Goal: Task Accomplishment & Management: Manage account settings

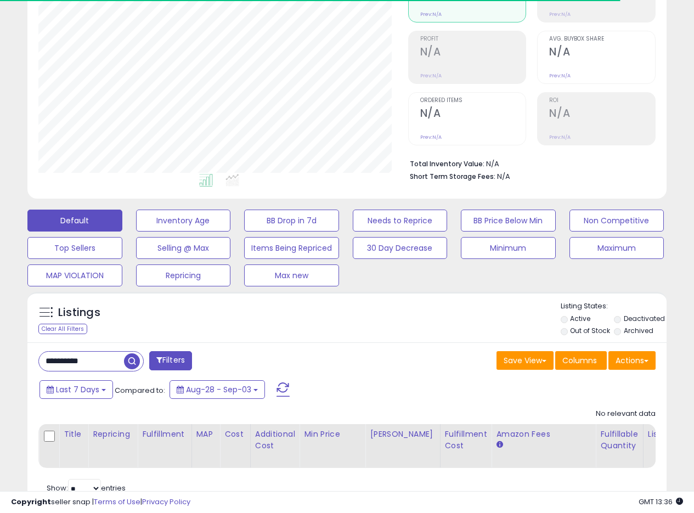
scroll to position [184, 0]
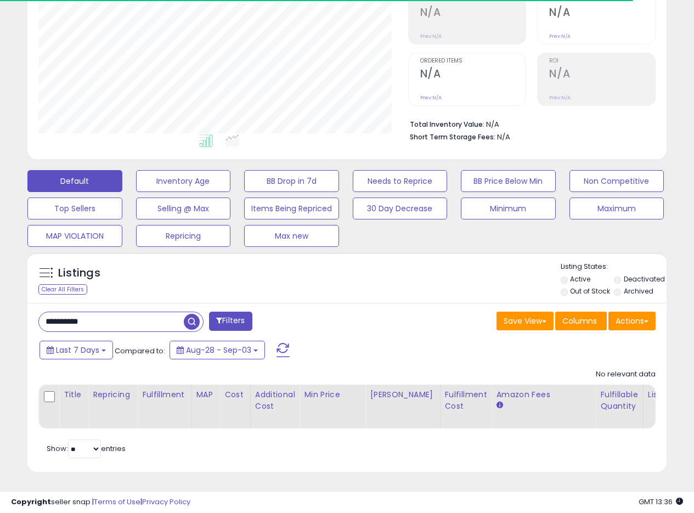
drag, startPoint x: 105, startPoint y: 314, endPoint x: 0, endPoint y: 290, distance: 108.1
click at [0, 291] on div "**********" at bounding box center [347, 186] width 694 height 653
paste input "text"
click at [190, 312] on button "button" at bounding box center [193, 320] width 20 height 16
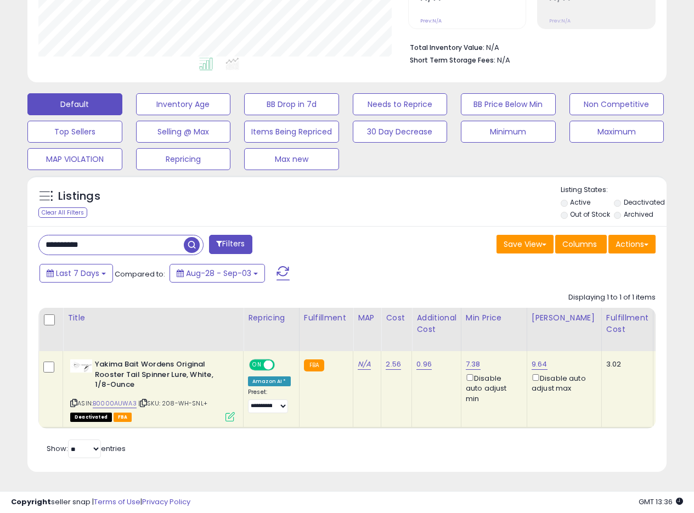
scroll to position [225, 370]
drag, startPoint x: 479, startPoint y: 355, endPoint x: 463, endPoint y: 354, distance: 15.4
click at [466, 359] on div "7.38 Disable auto adjust min" at bounding box center [492, 381] width 53 height 44
copy link "7.38"
drag, startPoint x: 129, startPoint y: 240, endPoint x: 0, endPoint y: 229, distance: 129.5
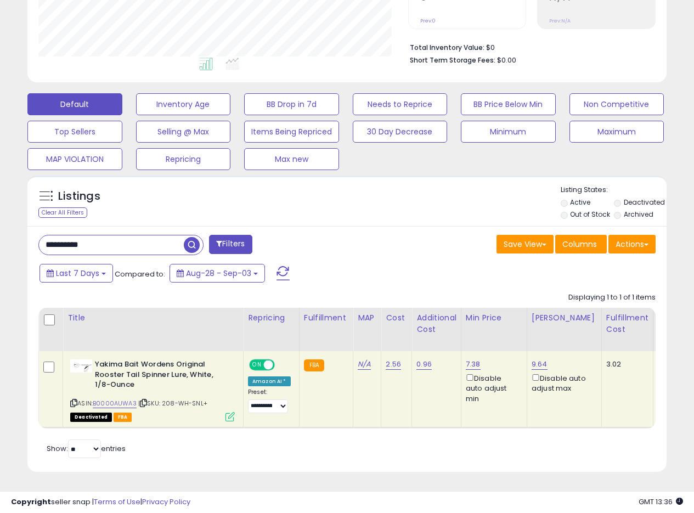
click at [0, 230] on div "**********" at bounding box center [347, 148] width 694 height 730
paste input "text"
type input "**********"
click at [189, 238] on span "button" at bounding box center [192, 245] width 16 height 16
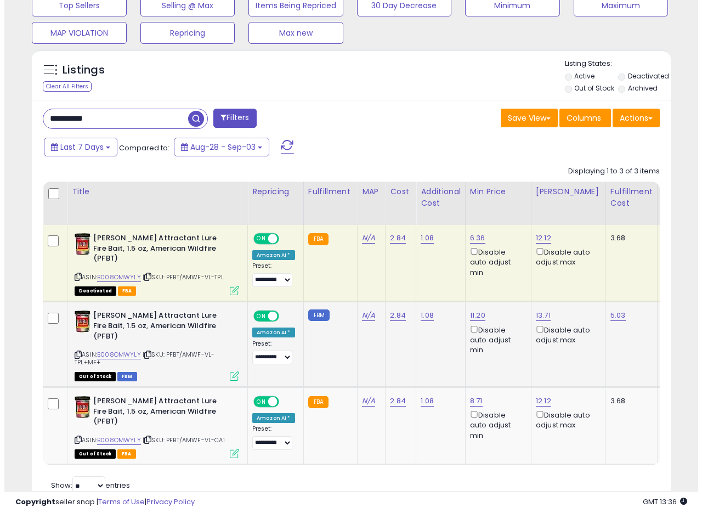
scroll to position [395, 0]
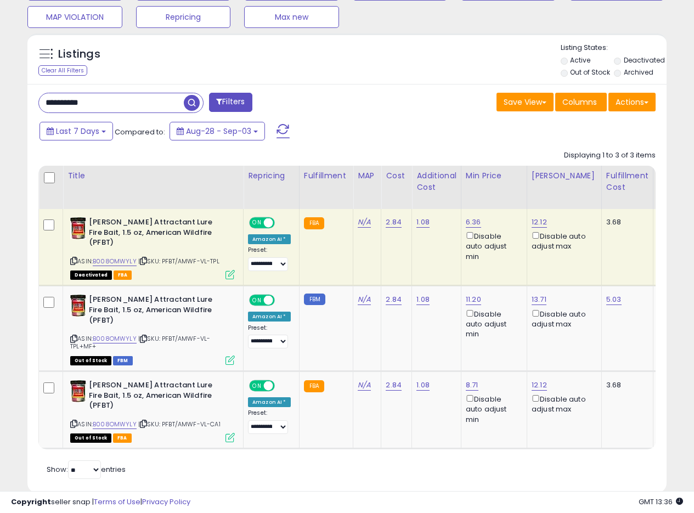
drag, startPoint x: 488, startPoint y: 222, endPoint x: 276, endPoint y: 239, distance: 212.5
click at [481, 220] on div "6.36 Disable auto adjust min" at bounding box center [492, 239] width 53 height 44
click at [226, 270] on icon at bounding box center [230, 274] width 9 height 9
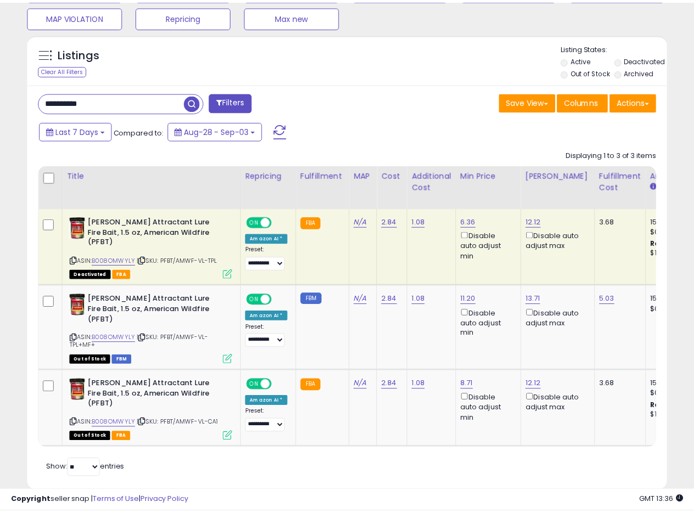
scroll to position [225, 374]
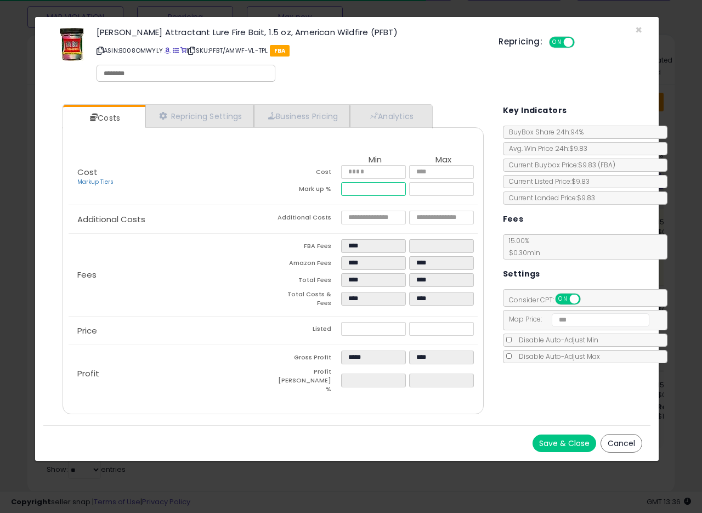
drag, startPoint x: 339, startPoint y: 190, endPoint x: 278, endPoint y: 179, distance: 61.8
click at [290, 182] on tr "Mark up % ****** *****" at bounding box center [375, 190] width 205 height 17
type input "*****"
type input "****"
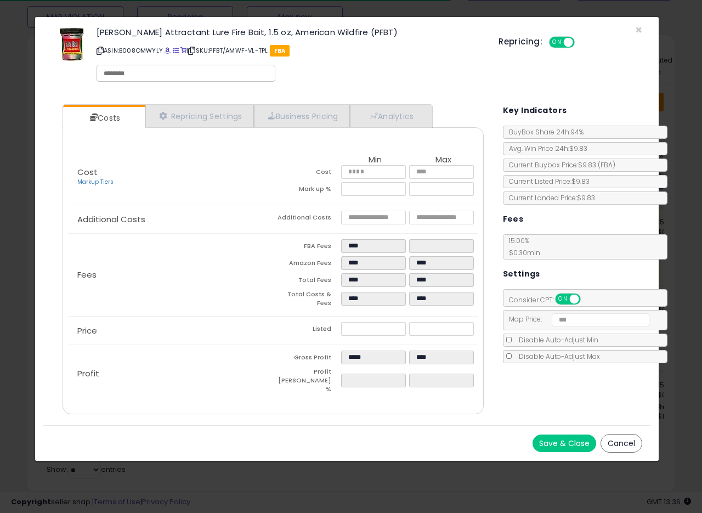
type input "****"
click at [275, 184] on td "Mark up %" at bounding box center [307, 190] width 68 height 17
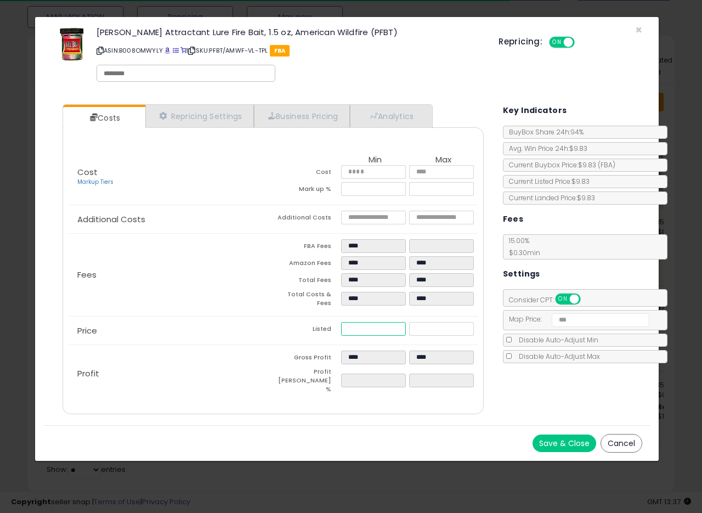
drag, startPoint x: 371, startPoint y: 330, endPoint x: 282, endPoint y: 299, distance: 94.8
click at [277, 317] on div "Price Listed **** *****" at bounding box center [273, 331] width 409 height 28
click at [560, 435] on button "Save & Close" at bounding box center [565, 444] width 64 height 18
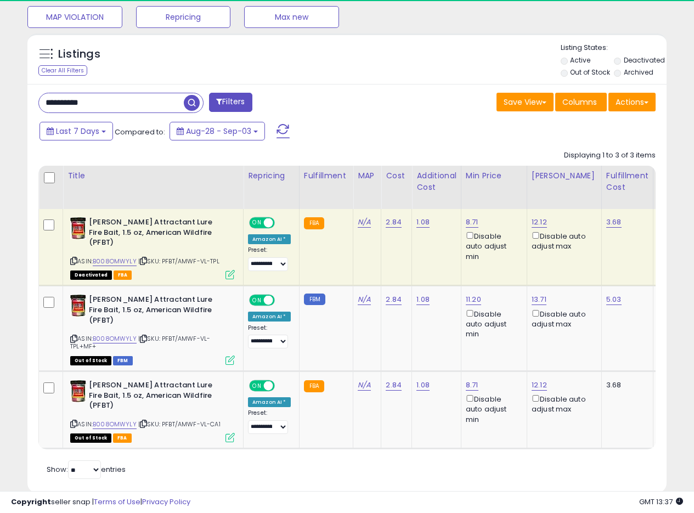
scroll to position [548534, 548390]
drag, startPoint x: 114, startPoint y: 109, endPoint x: 20, endPoint y: 95, distance: 94.3
click at [11, 96] on div "**********" at bounding box center [346, 79] width 683 height 854
paste input "text"
click at [192, 106] on span "button" at bounding box center [192, 103] width 16 height 16
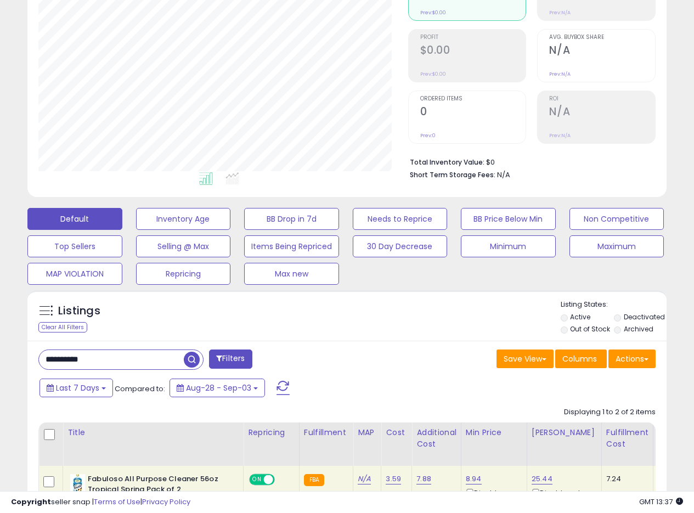
scroll to position [239, 0]
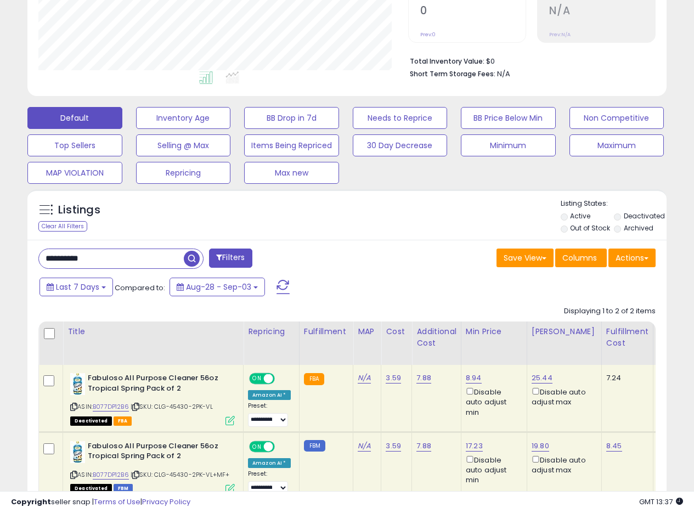
drag, startPoint x: 86, startPoint y: 259, endPoint x: 0, endPoint y: 242, distance: 87.8
click at [0, 245] on div "**********" at bounding box center [347, 191] width 694 height 789
paste input "text"
type input "**********"
click at [192, 256] on span "button" at bounding box center [192, 259] width 16 height 16
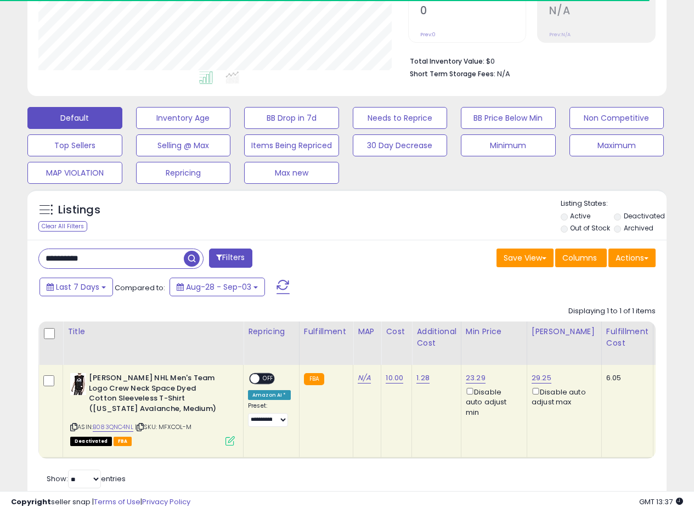
scroll to position [277, 0]
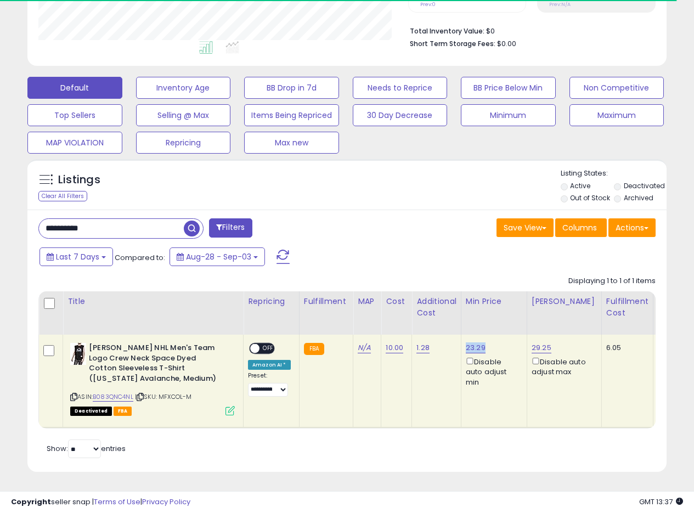
drag, startPoint x: 487, startPoint y: 335, endPoint x: 465, endPoint y: 340, distance: 23.0
click at [466, 343] on div "23.29 Disable auto adjust min" at bounding box center [492, 365] width 53 height 44
copy link "23.29"
click at [480, 342] on link "23.29" at bounding box center [476, 347] width 20 height 11
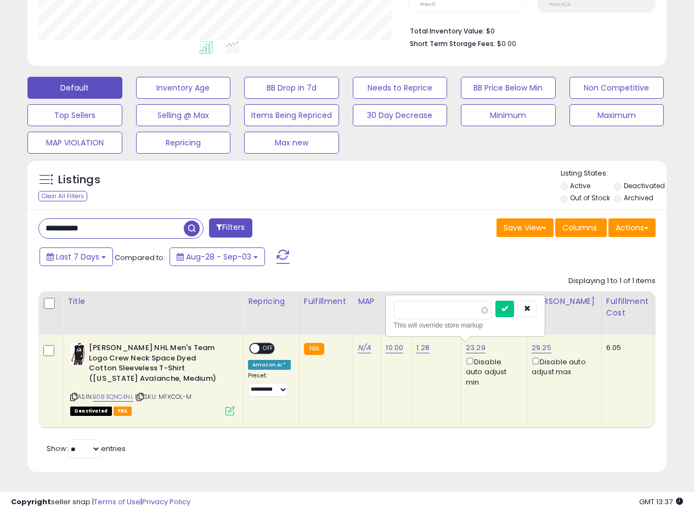
click at [406, 302] on input "*****" at bounding box center [443, 310] width 98 height 19
drag, startPoint x: 432, startPoint y: 304, endPoint x: 373, endPoint y: 297, distance: 59.6
type input "*****"
click at [511, 302] on div "*****" at bounding box center [465, 310] width 143 height 19
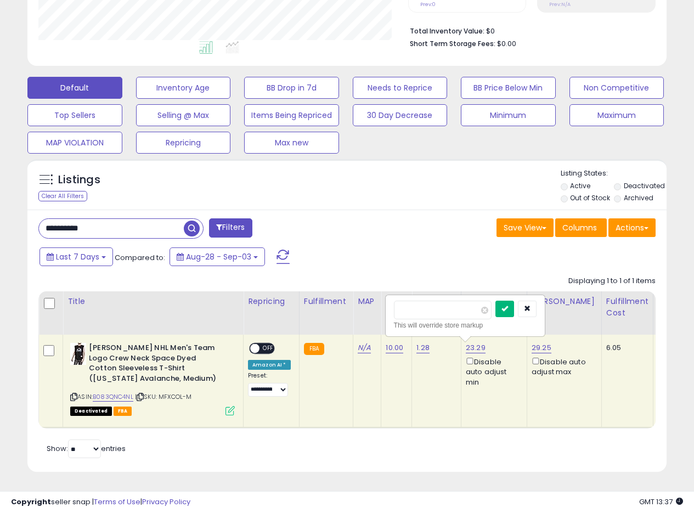
drag, startPoint x: 516, startPoint y: 305, endPoint x: 534, endPoint y: 238, distance: 69.4
click at [514, 304] on button "submit" at bounding box center [505, 309] width 19 height 16
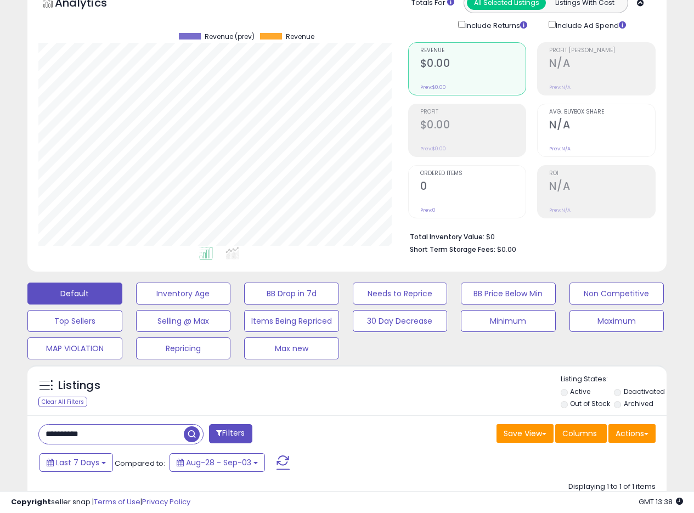
scroll to position [0, 0]
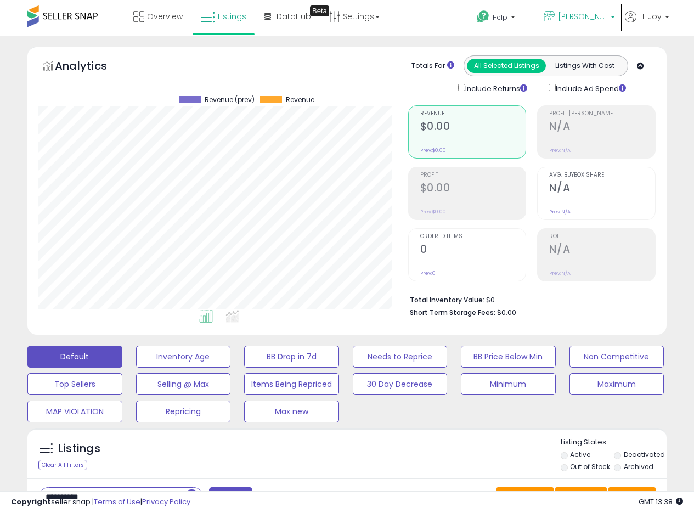
click at [594, 16] on span "[PERSON_NAME] [GEOGRAPHIC_DATA]" at bounding box center [582, 16] width 49 height 11
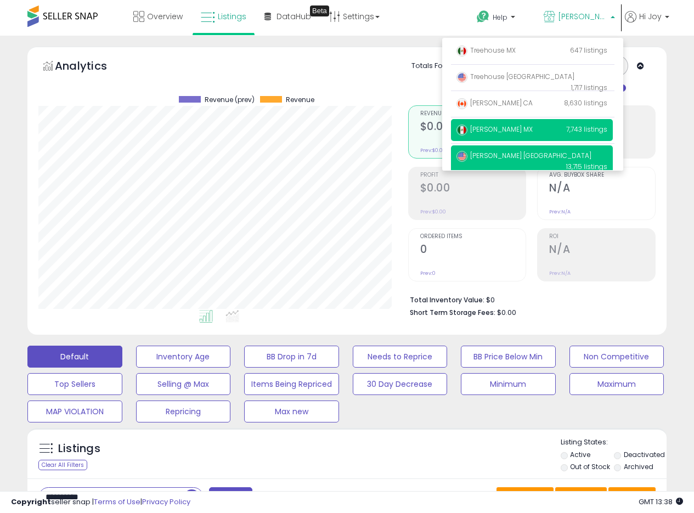
click at [487, 130] on span "[PERSON_NAME] MX" at bounding box center [495, 129] width 76 height 9
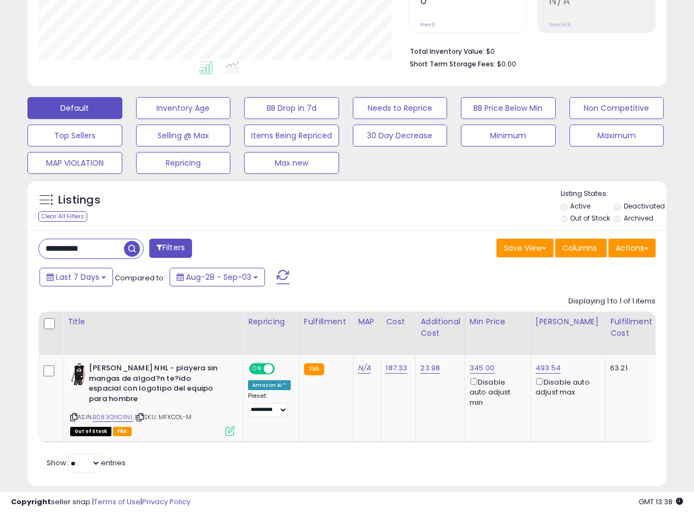
scroll to position [261, 0]
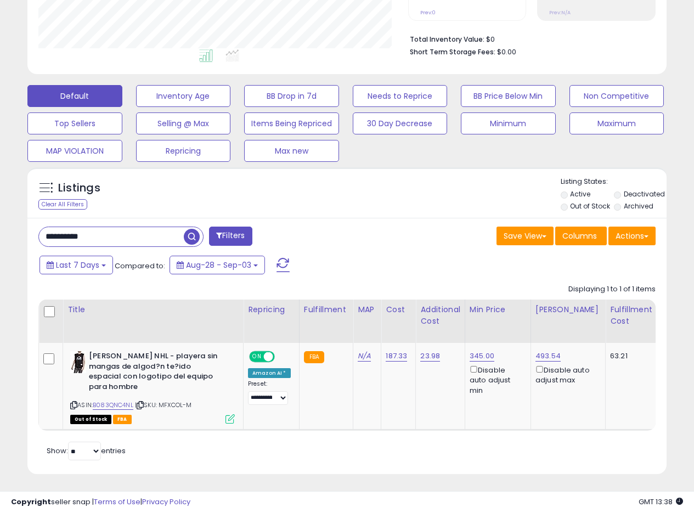
drag, startPoint x: 106, startPoint y: 241, endPoint x: 0, endPoint y: 221, distance: 108.5
click at [0, 222] on div "**********" at bounding box center [347, 145] width 694 height 740
paste input "text"
click at [192, 236] on span "button" at bounding box center [192, 237] width 16 height 16
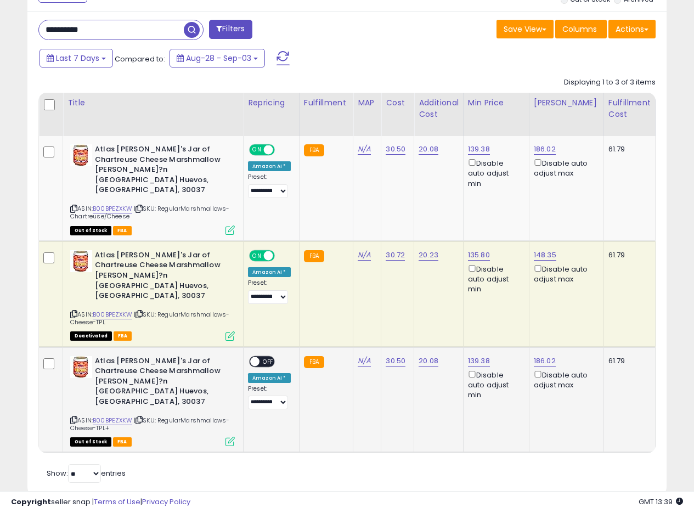
scroll to position [470, 0]
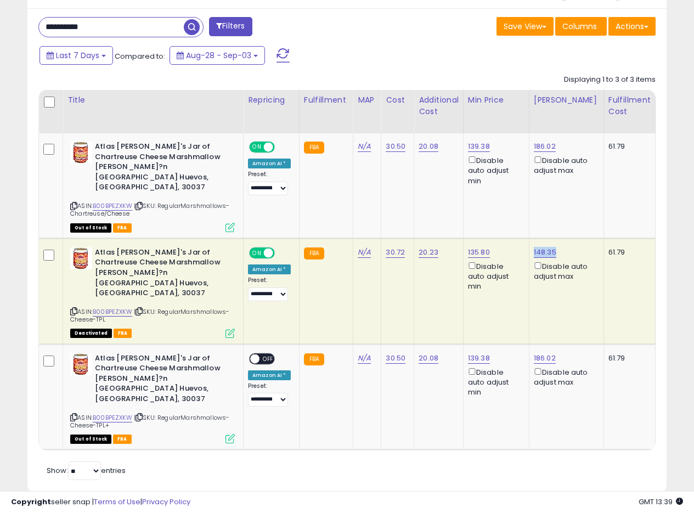
drag, startPoint x: 545, startPoint y: 241, endPoint x: 533, endPoint y: 241, distance: 12.1
click at [534, 247] on div "148.35 Disable auto adjust max" at bounding box center [564, 264] width 61 height 35
copy link "148.35"
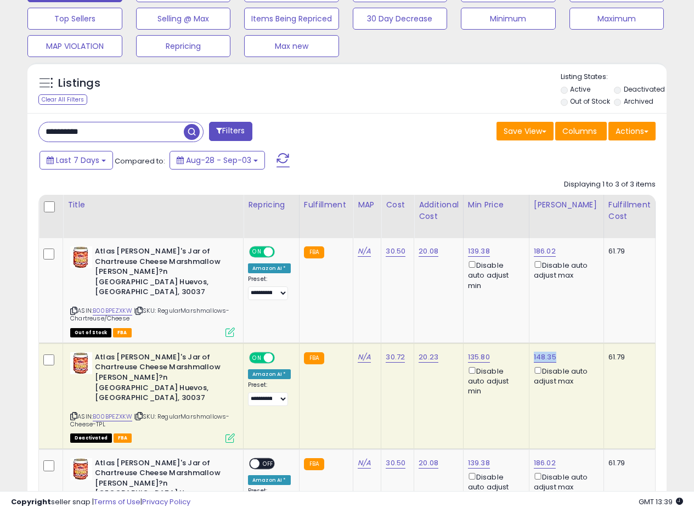
scroll to position [361, 0]
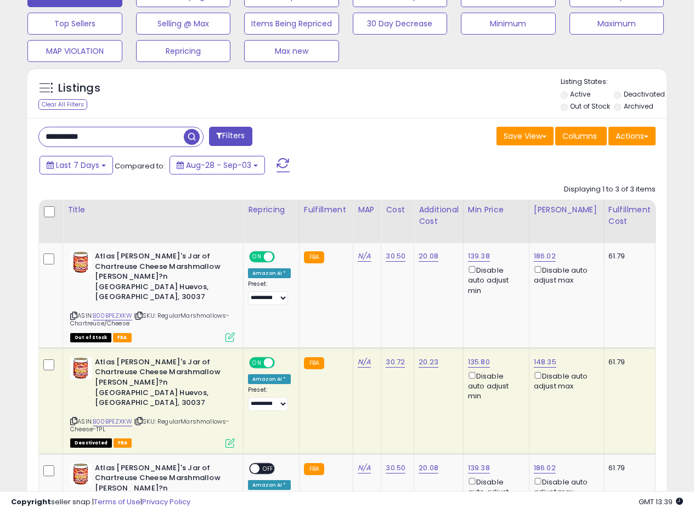
drag, startPoint x: 112, startPoint y: 132, endPoint x: 0, endPoint y: 90, distance: 119.5
click at [0, 91] on div "**********" at bounding box center [347, 160] width 694 height 970
paste input "text"
click at [194, 139] on span "button" at bounding box center [192, 137] width 16 height 16
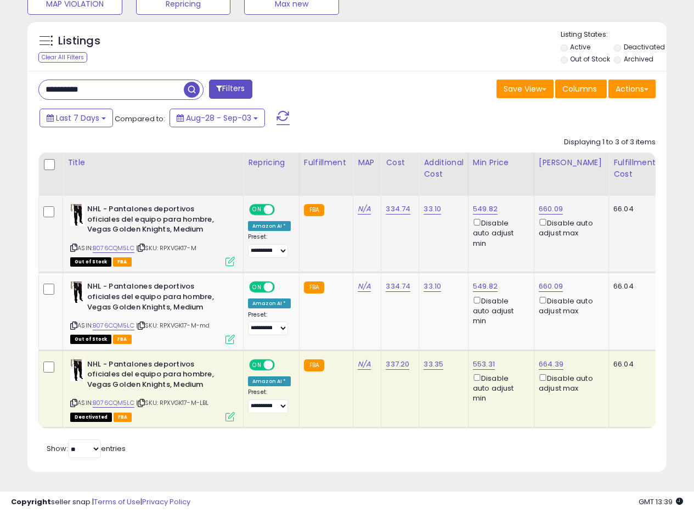
scroll to position [416, 0]
drag, startPoint x: 550, startPoint y: 355, endPoint x: 536, endPoint y: 354, distance: 14.3
click at [539, 359] on div "664.39 Disable auto adjust max" at bounding box center [569, 376] width 61 height 35
copy link "664.39"
drag, startPoint x: 115, startPoint y: 85, endPoint x: 0, endPoint y: 56, distance: 118.9
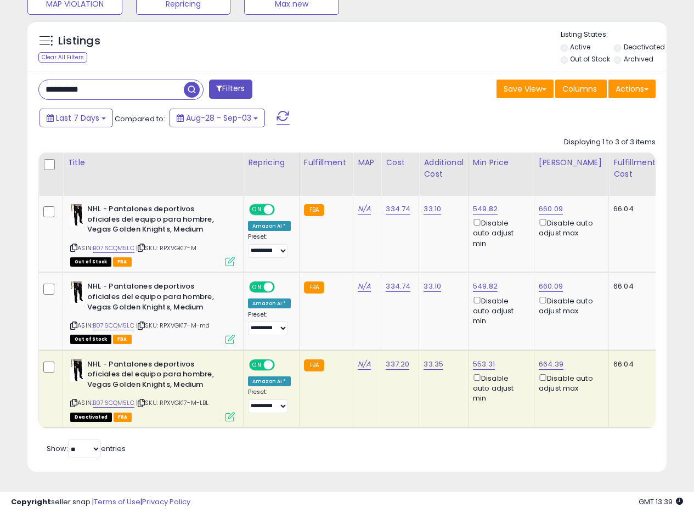
click at [0, 58] on div "**********" at bounding box center [347, 70] width 694 height 885
paste input "text"
click at [192, 83] on span "button" at bounding box center [192, 90] width 16 height 16
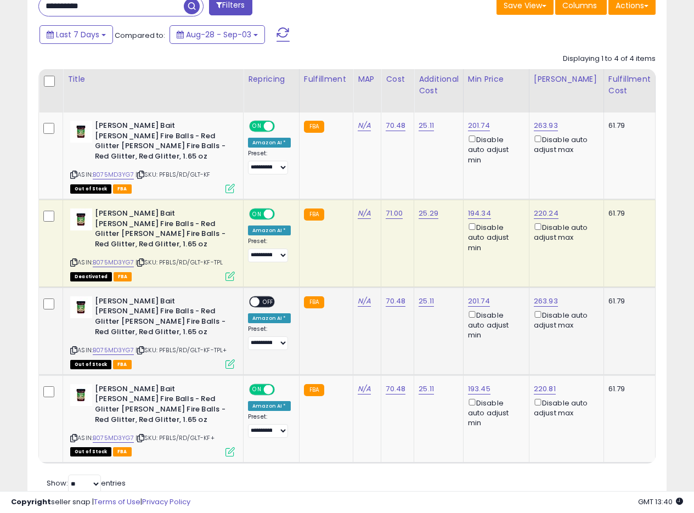
scroll to position [493, 0]
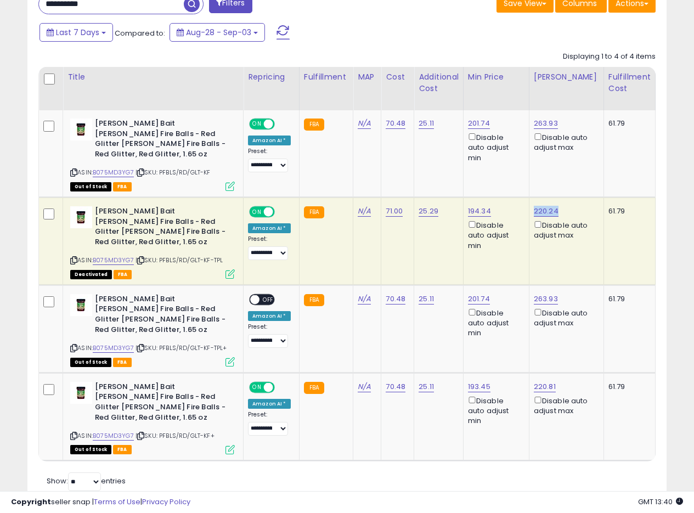
drag, startPoint x: 560, startPoint y: 199, endPoint x: 533, endPoint y: 201, distance: 27.0
click at [534, 206] on div "220.24 Disable auto adjust max" at bounding box center [564, 223] width 61 height 35
copy link "220.24"
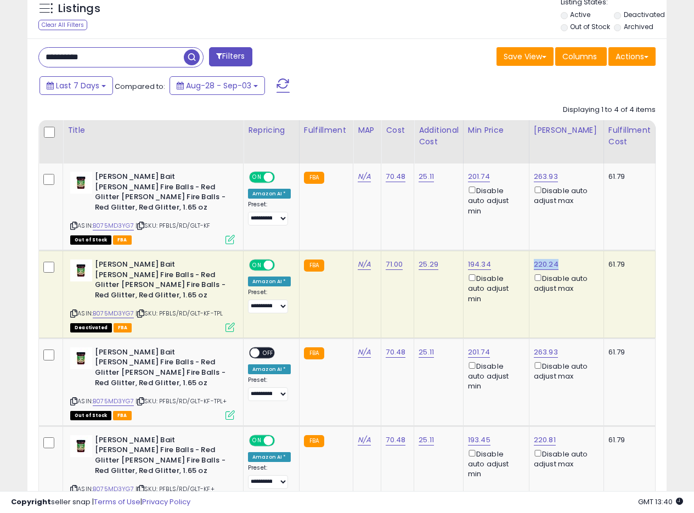
scroll to position [384, 0]
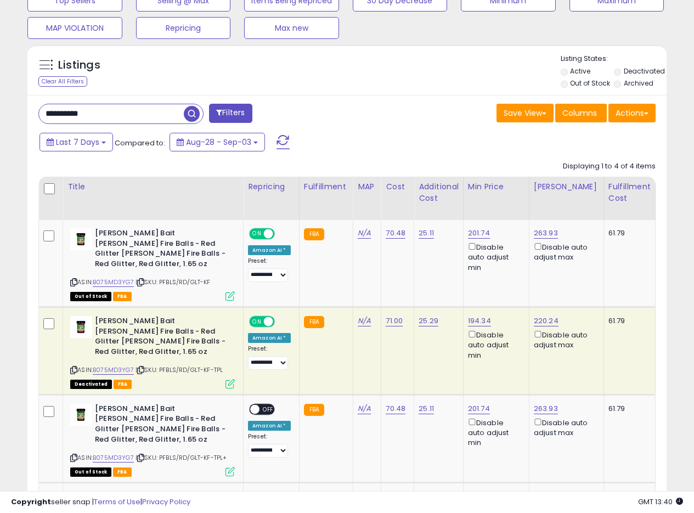
drag, startPoint x: 6, startPoint y: 112, endPoint x: 0, endPoint y: 108, distance: 7.8
click at [0, 108] on div "**********" at bounding box center [347, 154] width 694 height 1004
paste input "text"
click at [193, 115] on span "button" at bounding box center [192, 114] width 16 height 16
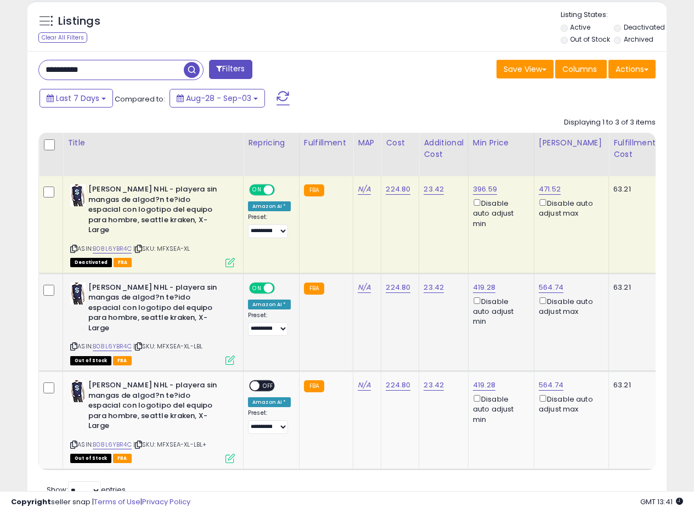
scroll to position [447, 0]
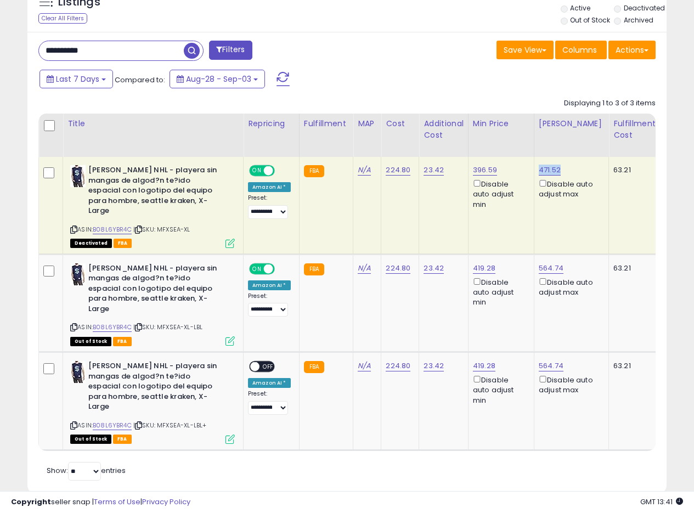
drag, startPoint x: 566, startPoint y: 167, endPoint x: 536, endPoint y: 172, distance: 30.6
click at [539, 172] on div "471.52 Disable auto adjust max" at bounding box center [569, 182] width 61 height 35
copy link "471.52"
drag, startPoint x: 120, startPoint y: 47, endPoint x: 0, endPoint y: 23, distance: 122.6
click at [0, 23] on div "**********" at bounding box center [347, 62] width 694 height 947
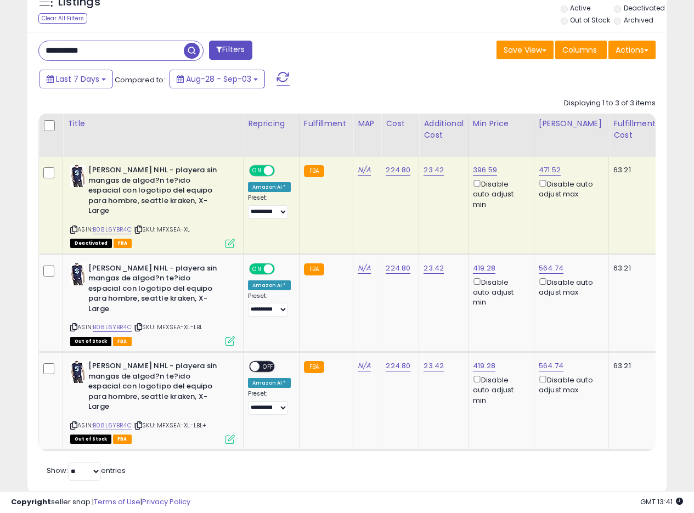
paste input "text"
click at [188, 51] on span "button" at bounding box center [192, 51] width 16 height 16
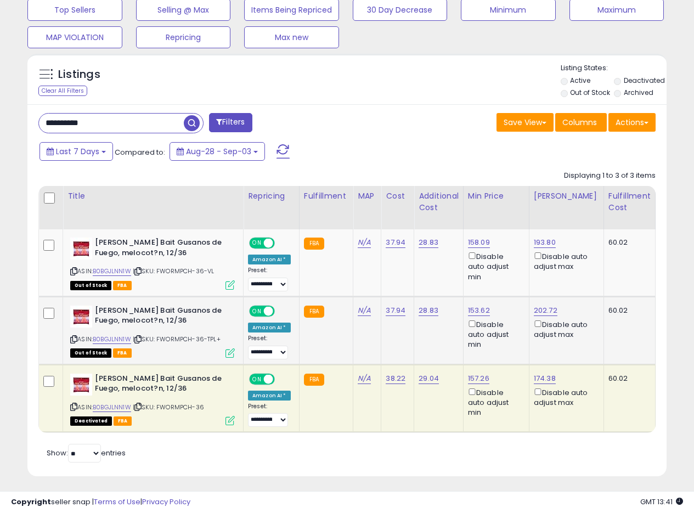
scroll to position [387, 0]
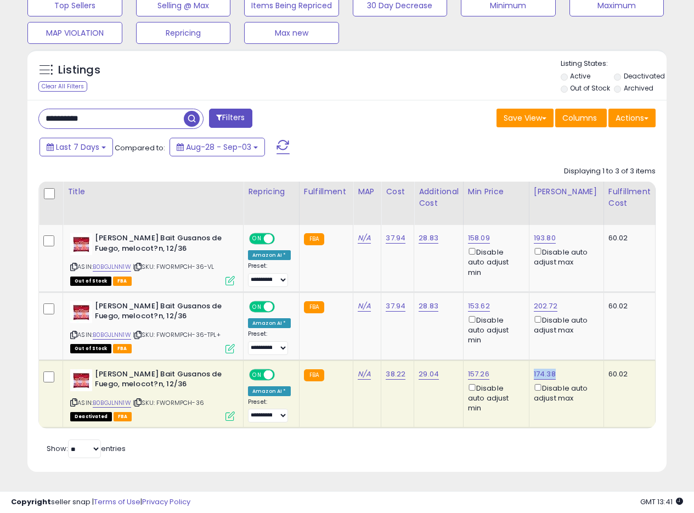
drag, startPoint x: 549, startPoint y: 364, endPoint x: 532, endPoint y: 365, distance: 17.0
click at [534, 369] on div "174.38 Disable auto adjust max" at bounding box center [564, 386] width 61 height 35
copy link "174.38"
drag, startPoint x: 110, startPoint y: 107, endPoint x: 0, endPoint y: 88, distance: 111.4
click at [0, 93] on div "**********" at bounding box center [347, 85] width 694 height 856
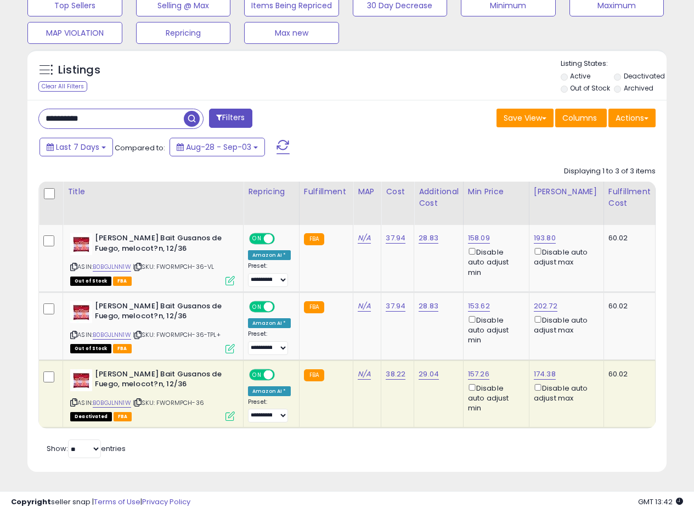
paste input "text"
click at [197, 111] on span "button" at bounding box center [192, 119] width 16 height 16
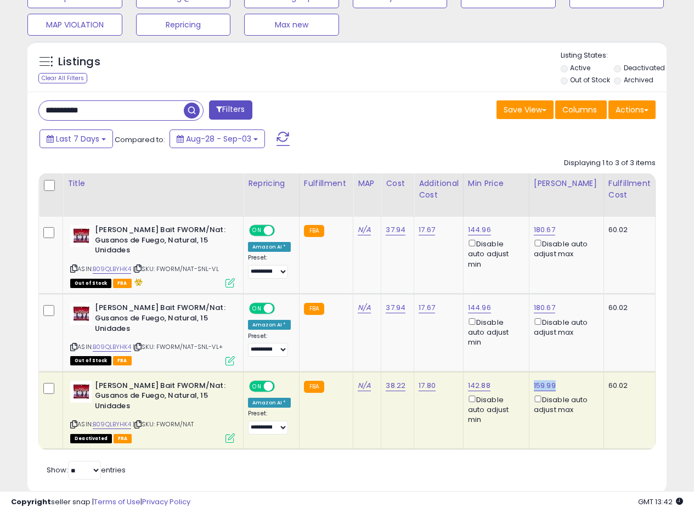
drag, startPoint x: 559, startPoint y: 364, endPoint x: 531, endPoint y: 368, distance: 27.7
click at [534, 381] on div "159.99 Disable auto adjust max" at bounding box center [564, 398] width 61 height 35
copy link "159.99"
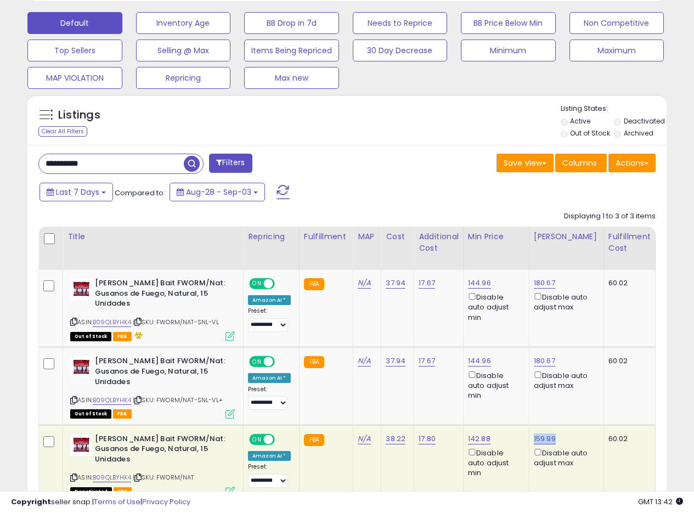
scroll to position [332, 0]
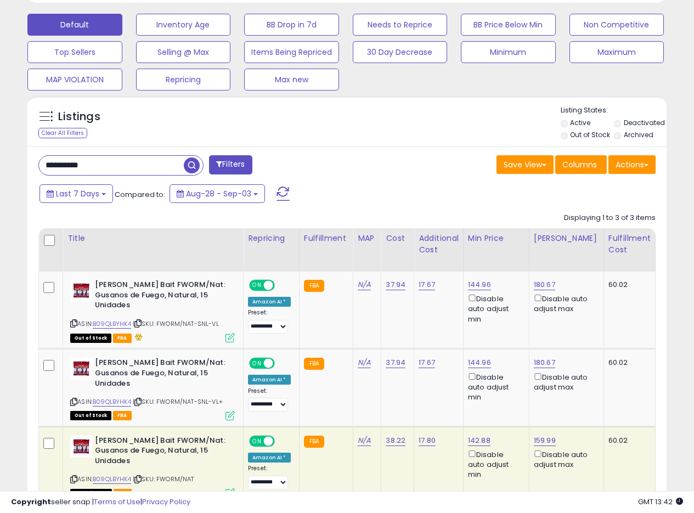
drag, startPoint x: 116, startPoint y: 171, endPoint x: 0, endPoint y: 156, distance: 116.8
click at [1, 157] on div "**********" at bounding box center [347, 147] width 694 height 886
paste input "text"
type input "**********"
click at [192, 165] on span "button" at bounding box center [192, 165] width 16 height 16
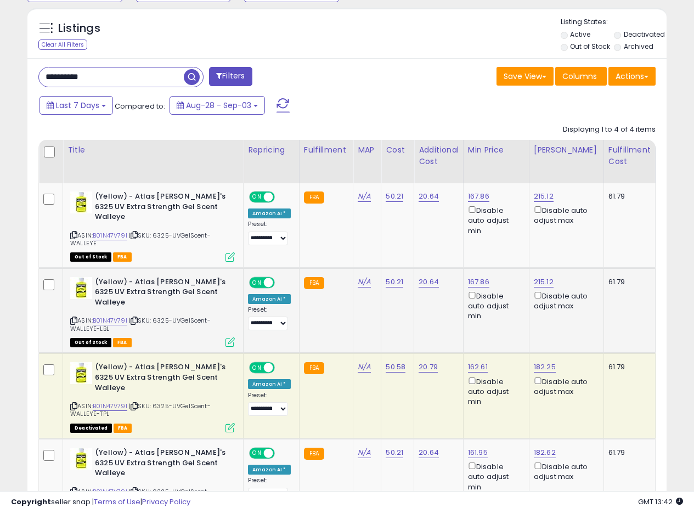
scroll to position [484, 0]
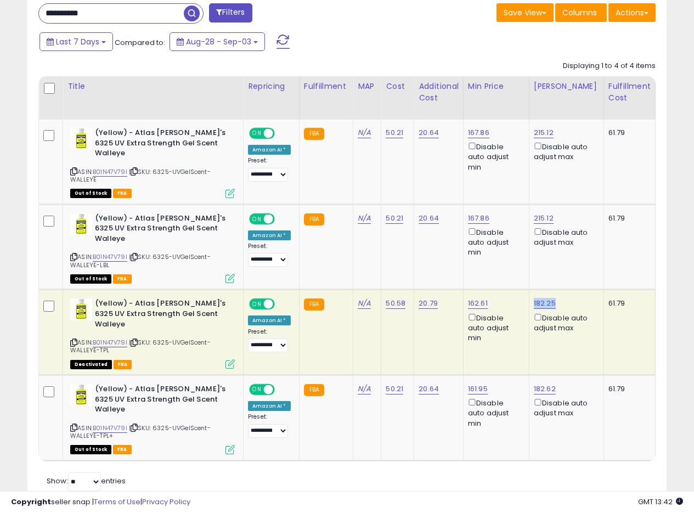
drag, startPoint x: 565, startPoint y: 282, endPoint x: 533, endPoint y: 285, distance: 32.0
click at [534, 299] on div "182.25 Disable auto adjust max" at bounding box center [564, 316] width 61 height 35
copy link "182.25"
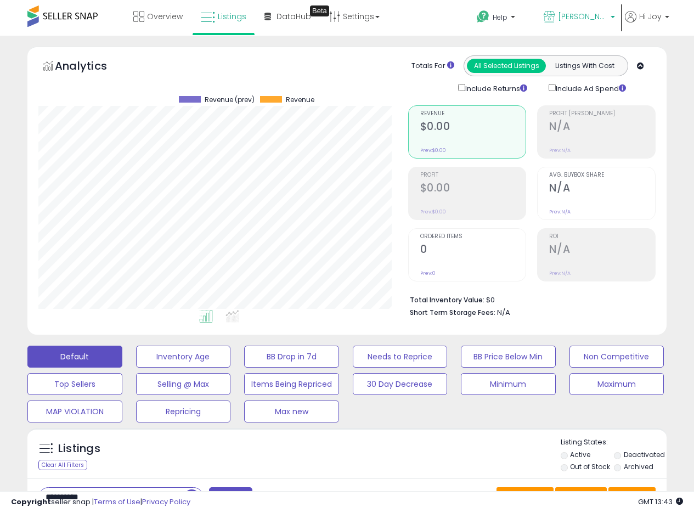
click at [607, 12] on span "[PERSON_NAME] MX" at bounding box center [582, 16] width 49 height 11
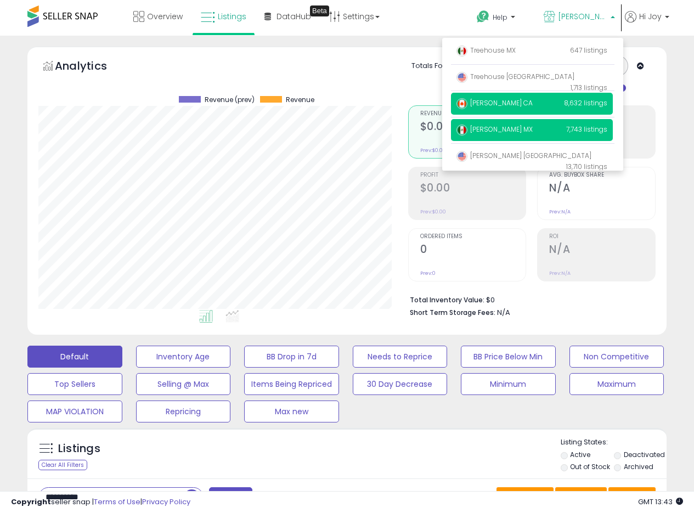
click at [473, 102] on span "[PERSON_NAME] CA" at bounding box center [495, 102] width 76 height 9
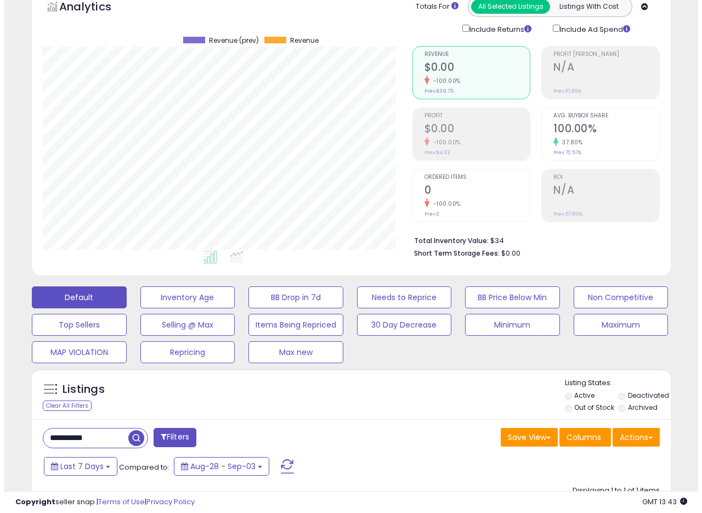
scroll to position [165, 0]
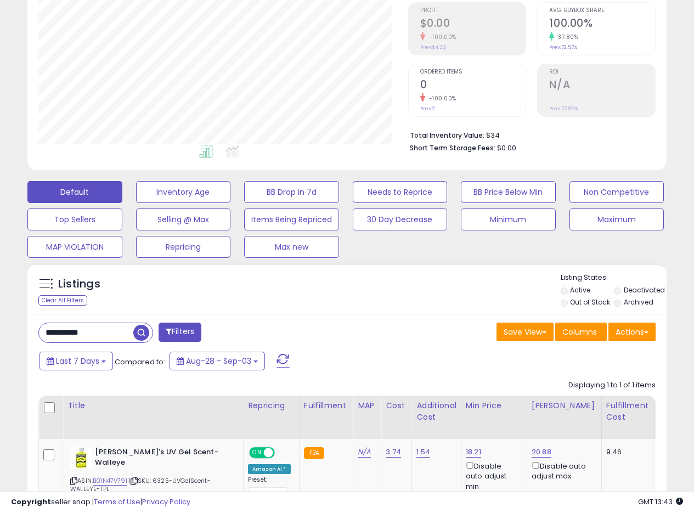
drag, startPoint x: 110, startPoint y: 338, endPoint x: 30, endPoint y: 318, distance: 82.7
click at [0, 318] on div "**********" at bounding box center [347, 235] width 694 height 728
paste input "text"
type input "**********"
click at [185, 333] on span "button" at bounding box center [192, 333] width 16 height 16
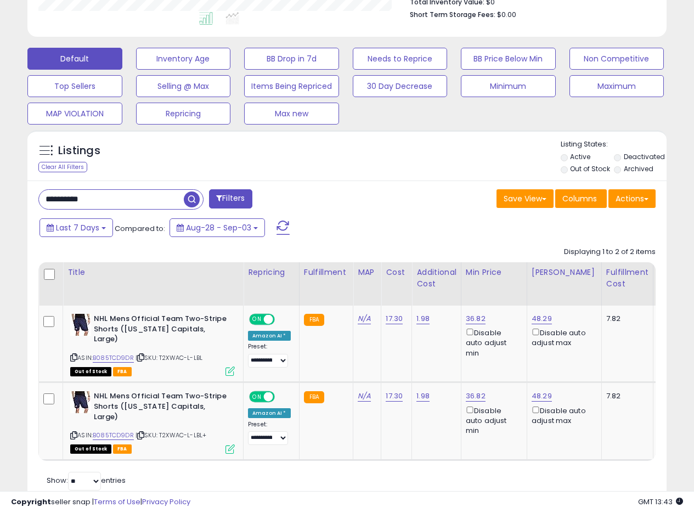
scroll to position [339, 0]
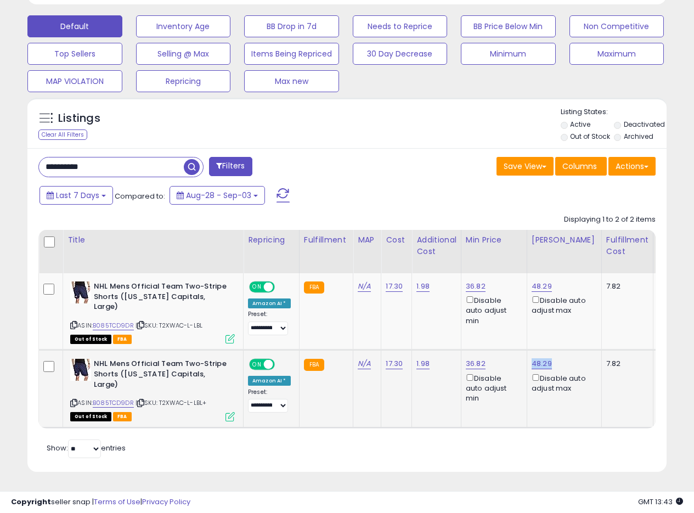
drag, startPoint x: 552, startPoint y: 357, endPoint x: 528, endPoint y: 357, distance: 23.6
click at [528, 357] on td "48.29 Disable auto adjust max" at bounding box center [564, 388] width 75 height 77
copy link "48.29"
drag, startPoint x: 141, startPoint y: 154, endPoint x: 0, endPoint y: 147, distance: 141.2
click at [0, 150] on div "**********" at bounding box center [347, 109] width 694 height 808
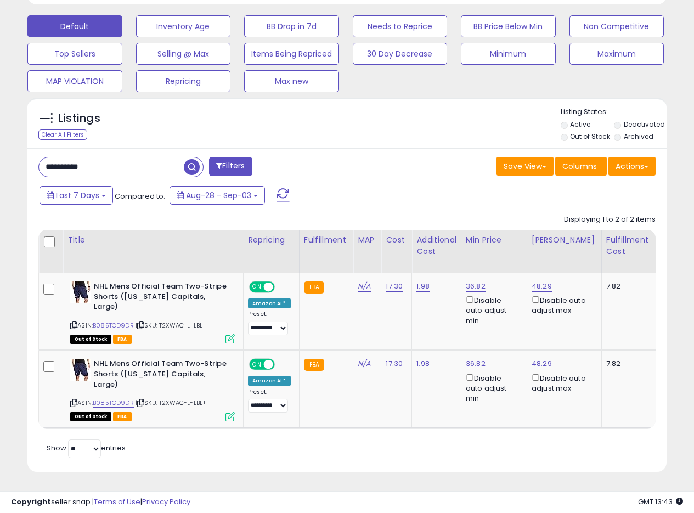
paste input "text"
click at [189, 160] on span "button" at bounding box center [192, 167] width 16 height 16
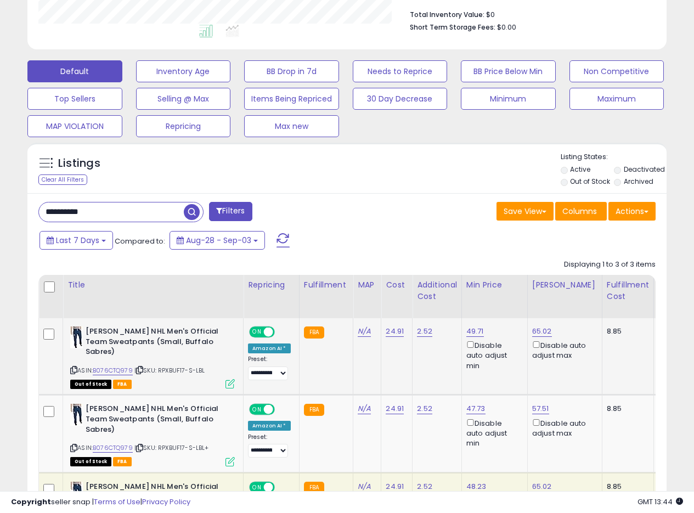
scroll to position [387, 0]
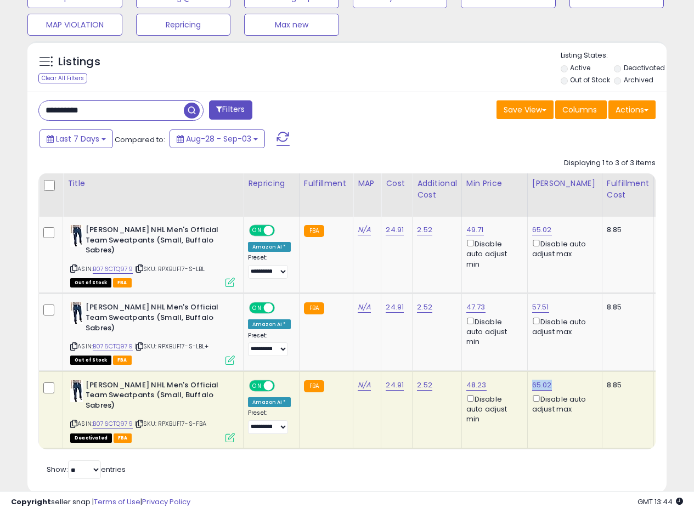
drag, startPoint x: 561, startPoint y: 367, endPoint x: 530, endPoint y: 368, distance: 31.3
click at [532, 380] on div "65.02 Disable auto adjust max" at bounding box center [562, 397] width 61 height 35
copy link "65.02"
drag, startPoint x: 114, startPoint y: 109, endPoint x: 17, endPoint y: 89, distance: 99.1
click at [0, 92] on div "**********" at bounding box center [347, 91] width 694 height 885
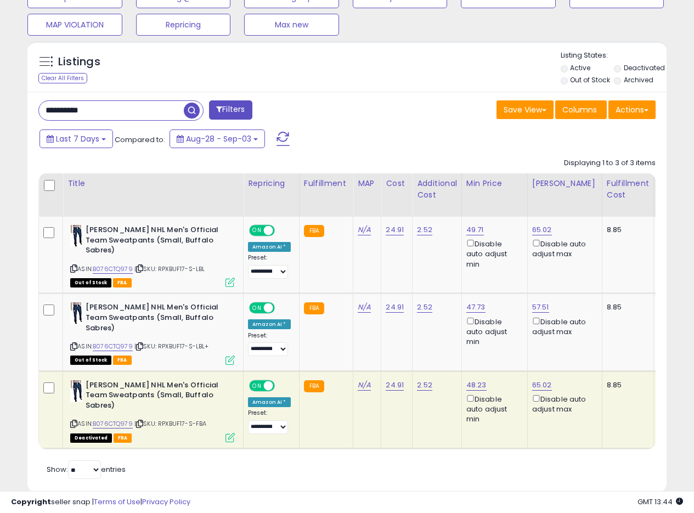
paste input "text"
click at [185, 111] on span "button" at bounding box center [192, 111] width 16 height 16
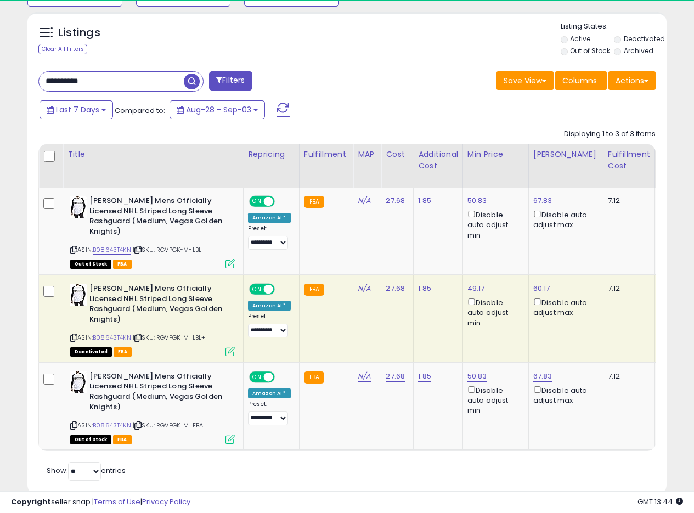
scroll to position [225, 370]
drag, startPoint x: 556, startPoint y: 280, endPoint x: 532, endPoint y: 279, distance: 24.7
click at [533, 284] on div "60.17 Disable auto adjust max" at bounding box center [563, 301] width 61 height 35
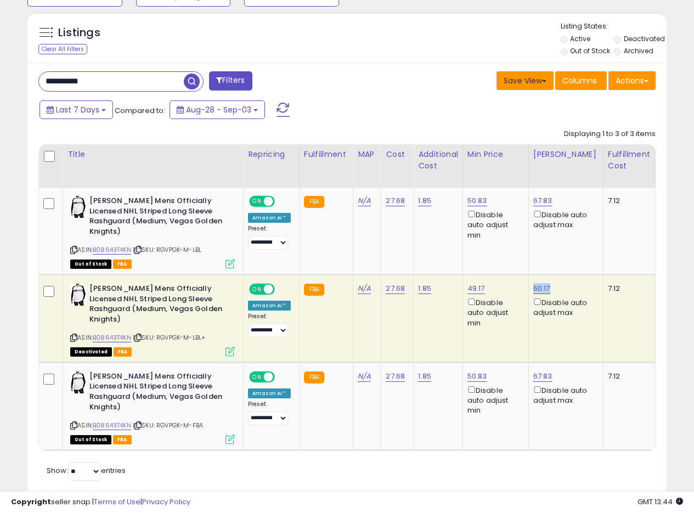
copy link "60.17"
drag, startPoint x: 70, startPoint y: 84, endPoint x: 1, endPoint y: 69, distance: 71.3
click at [2, 74] on div "**********" at bounding box center [347, 78] width 694 height 916
paste input "text"
click at [187, 85] on span "button" at bounding box center [192, 82] width 16 height 16
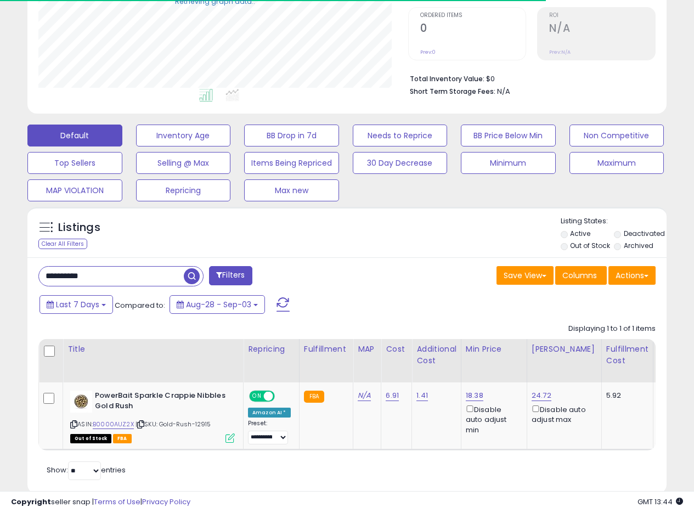
scroll to position [251, 0]
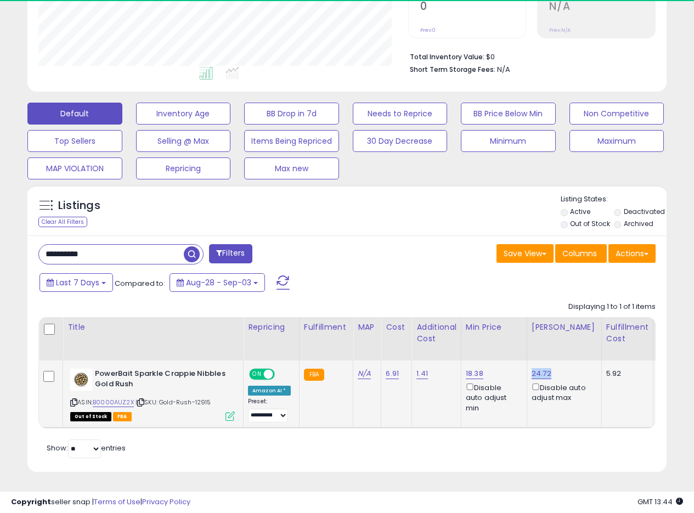
drag, startPoint x: 543, startPoint y: 362, endPoint x: 530, endPoint y: 363, distance: 13.2
click at [532, 369] on div "24.72 Disable auto adjust max" at bounding box center [562, 386] width 61 height 35
copy link "24.72"
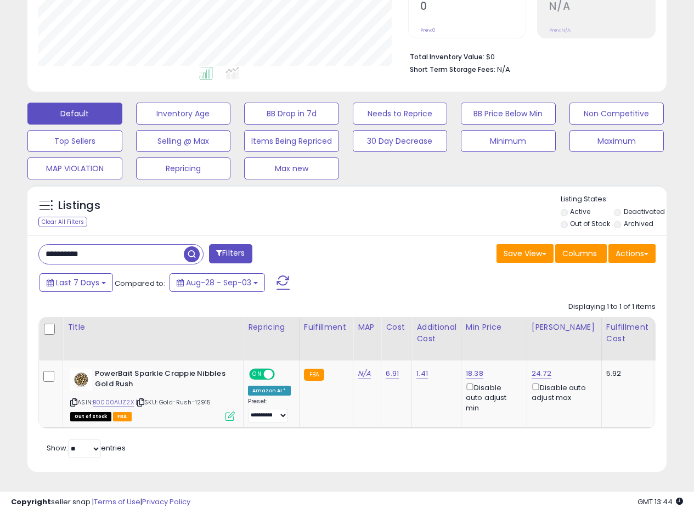
drag, startPoint x: 109, startPoint y: 243, endPoint x: 0, endPoint y: 246, distance: 109.3
click at [0, 246] on div "**********" at bounding box center [347, 153] width 694 height 721
paste input "text"
click at [205, 246] on div "**********" at bounding box center [188, 255] width 317 height 22
click at [194, 247] on span "button" at bounding box center [192, 254] width 16 height 16
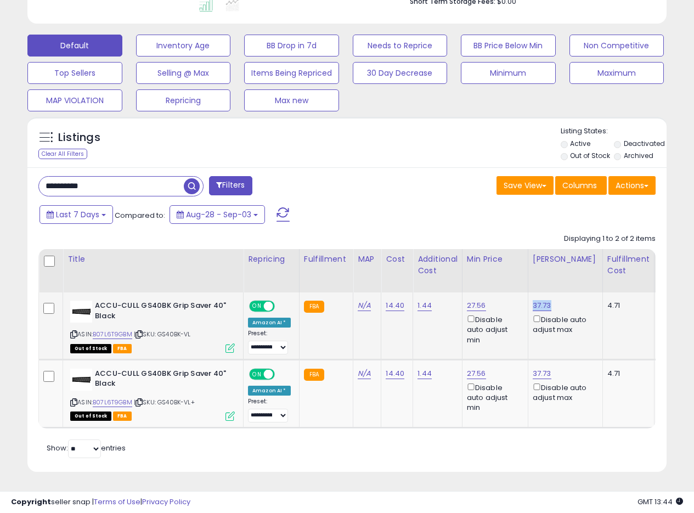
drag, startPoint x: 555, startPoint y: 295, endPoint x: 530, endPoint y: 297, distance: 24.8
click at [533, 301] on div "37.73 Disable auto adjust max" at bounding box center [563, 318] width 61 height 35
copy link "37.73"
drag, startPoint x: 105, startPoint y: 184, endPoint x: 0, endPoint y: 180, distance: 105.4
click at [0, 180] on div "**********" at bounding box center [347, 119] width 694 height 789
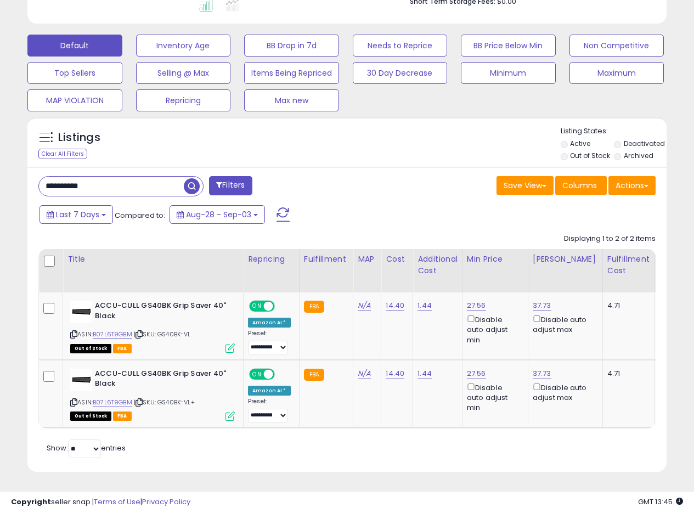
paste input "text"
click at [185, 182] on span "button" at bounding box center [192, 186] width 16 height 16
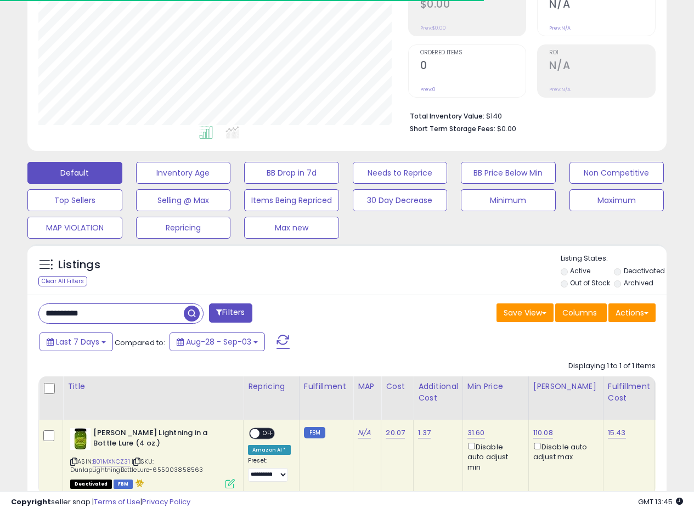
scroll to position [0, 0]
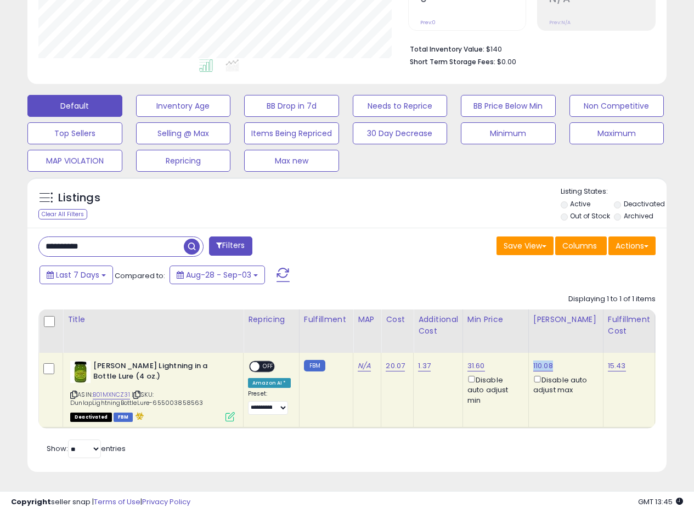
drag, startPoint x: 556, startPoint y: 357, endPoint x: 531, endPoint y: 357, distance: 24.7
click at [533, 361] on div "110.08 Disable auto adjust max" at bounding box center [563, 378] width 61 height 35
copy link "110.08"
drag, startPoint x: 144, startPoint y: 245, endPoint x: 0, endPoint y: 233, distance: 144.3
click at [0, 233] on div "**********" at bounding box center [347, 149] width 694 height 728
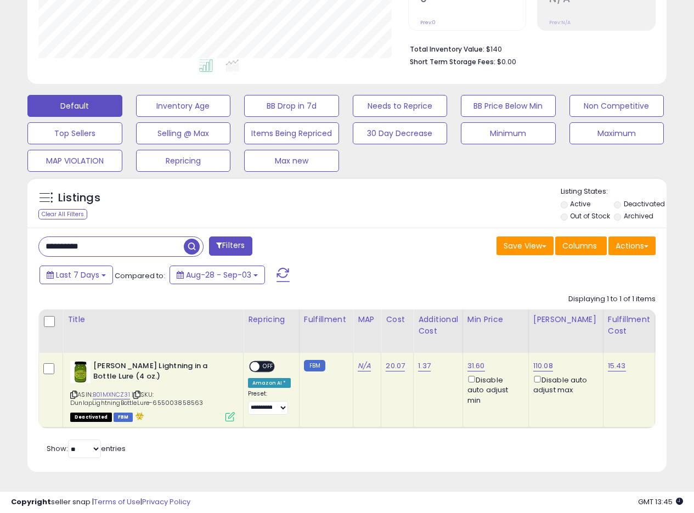
paste input "text"
click at [188, 239] on span "button" at bounding box center [192, 247] width 16 height 16
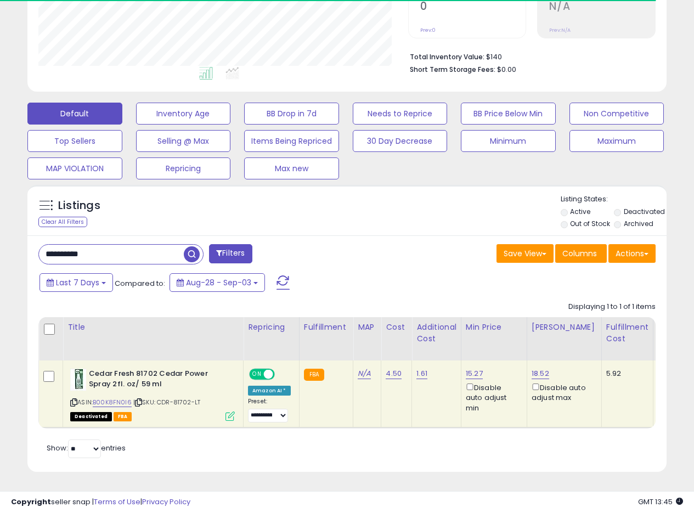
scroll to position [251, 0]
drag, startPoint x: 555, startPoint y: 360, endPoint x: 528, endPoint y: 363, distance: 27.0
click at [528, 363] on td "18.52 Disable auto adjust max" at bounding box center [564, 394] width 75 height 67
copy link "18.52"
drag, startPoint x: 68, startPoint y: 252, endPoint x: 0, endPoint y: 252, distance: 68.0
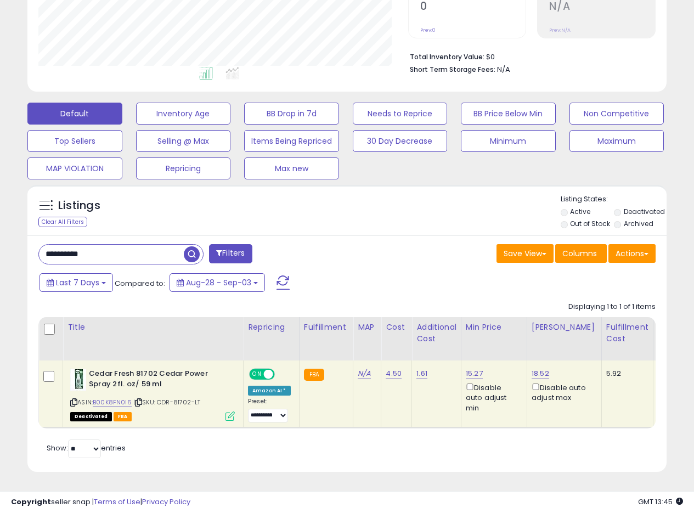
click at [0, 252] on div "**********" at bounding box center [347, 153] width 694 height 721
paste input "text"
click at [193, 246] on span "button" at bounding box center [192, 254] width 16 height 16
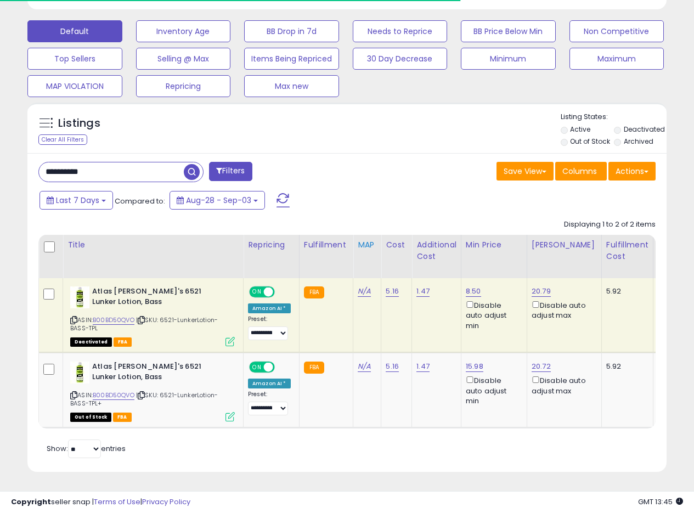
scroll to position [331, 0]
drag, startPoint x: 552, startPoint y: 282, endPoint x: 531, endPoint y: 287, distance: 22.1
click at [532, 287] on div "20.79 Disable auto adjust max" at bounding box center [562, 303] width 61 height 35
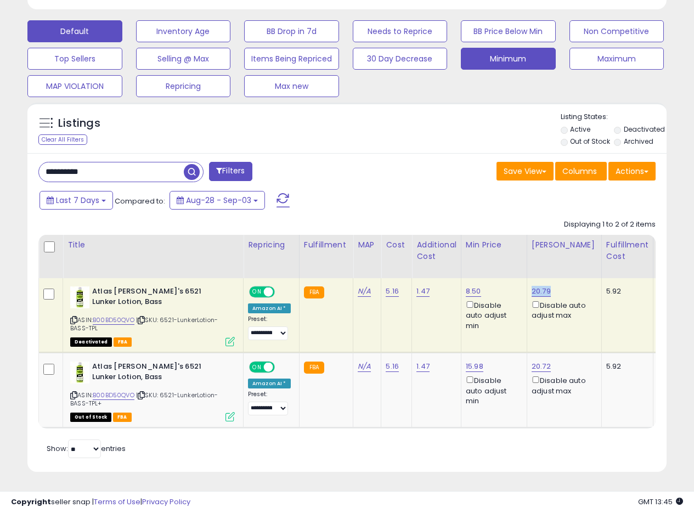
copy link "20.79"
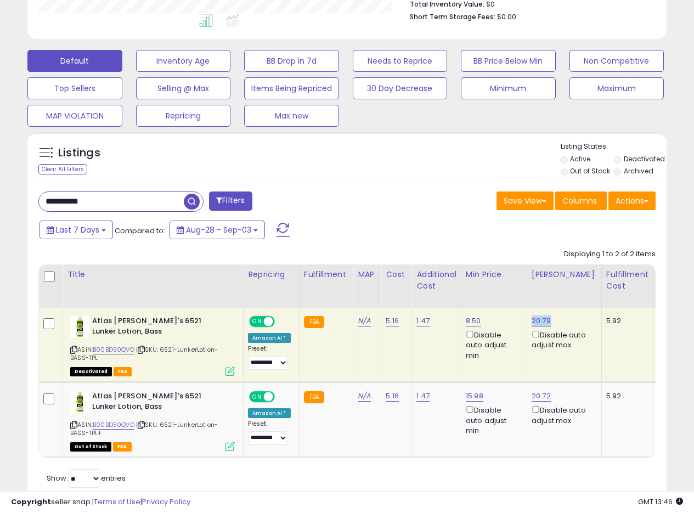
scroll to position [277, 0]
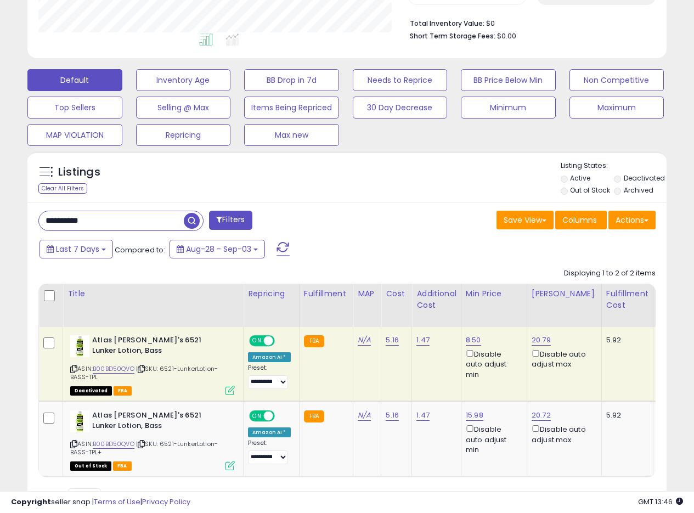
drag, startPoint x: 82, startPoint y: 223, endPoint x: 0, endPoint y: 218, distance: 81.9
click at [0, 218] on div "**********" at bounding box center [347, 160] width 694 height 803
paste input "text"
type input "**********"
click at [188, 222] on span "button" at bounding box center [192, 221] width 16 height 16
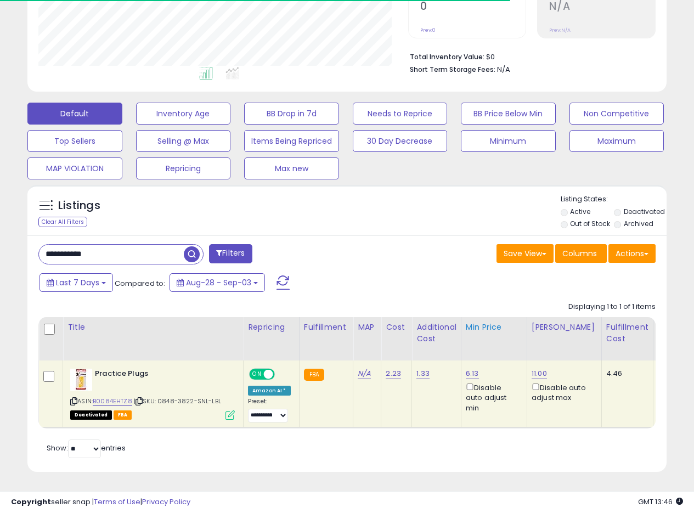
scroll to position [225, 370]
click at [552, 369] on div "11.00 Disable auto adjust max" at bounding box center [562, 386] width 61 height 35
